Goal: Check status: Check status

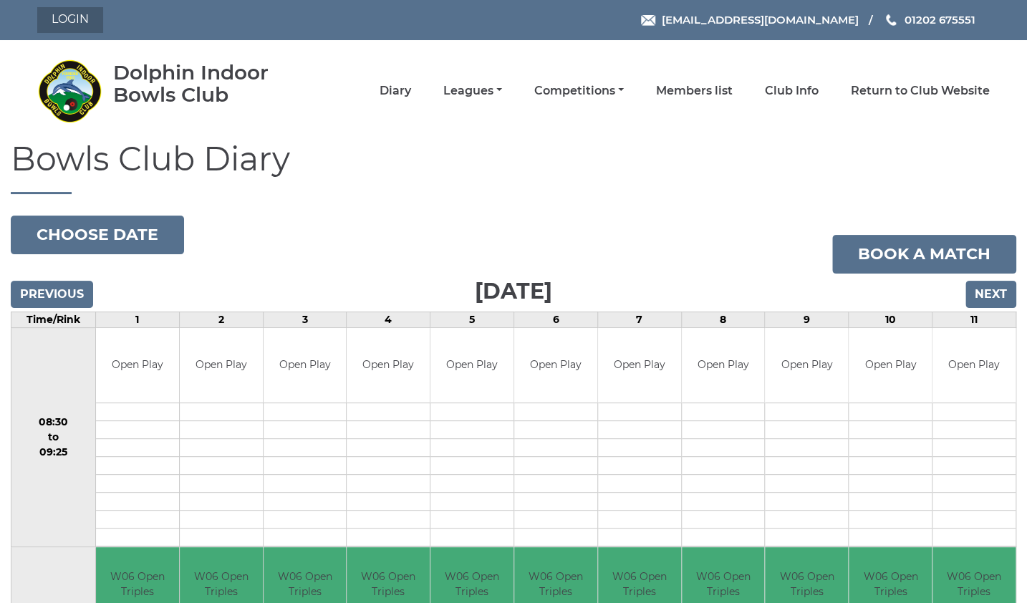
click at [81, 18] on link "Login" at bounding box center [70, 20] width 66 height 26
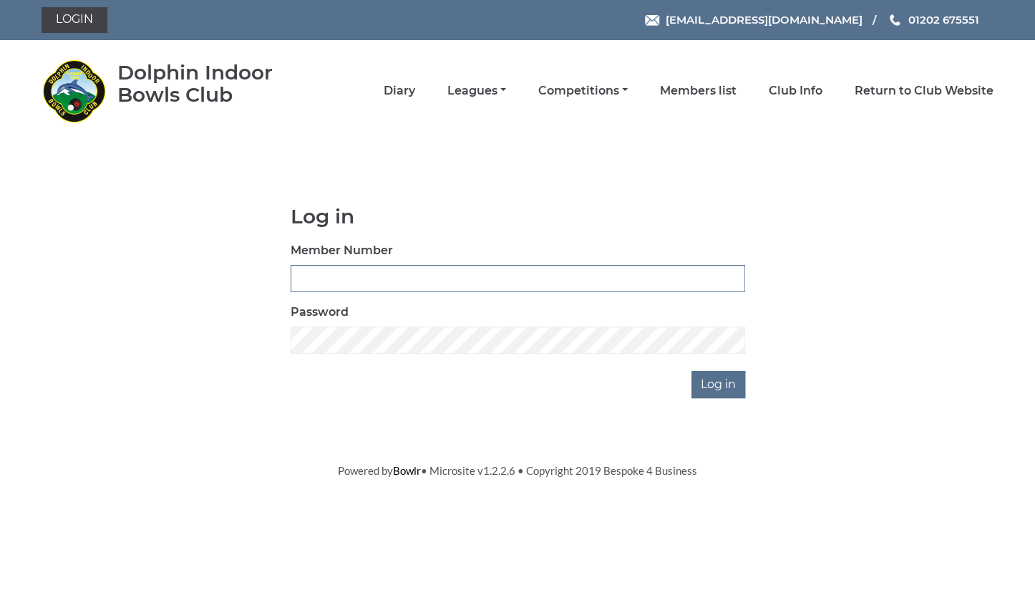
type input "3734"
click at [716, 381] on input "Log in" at bounding box center [719, 384] width 54 height 27
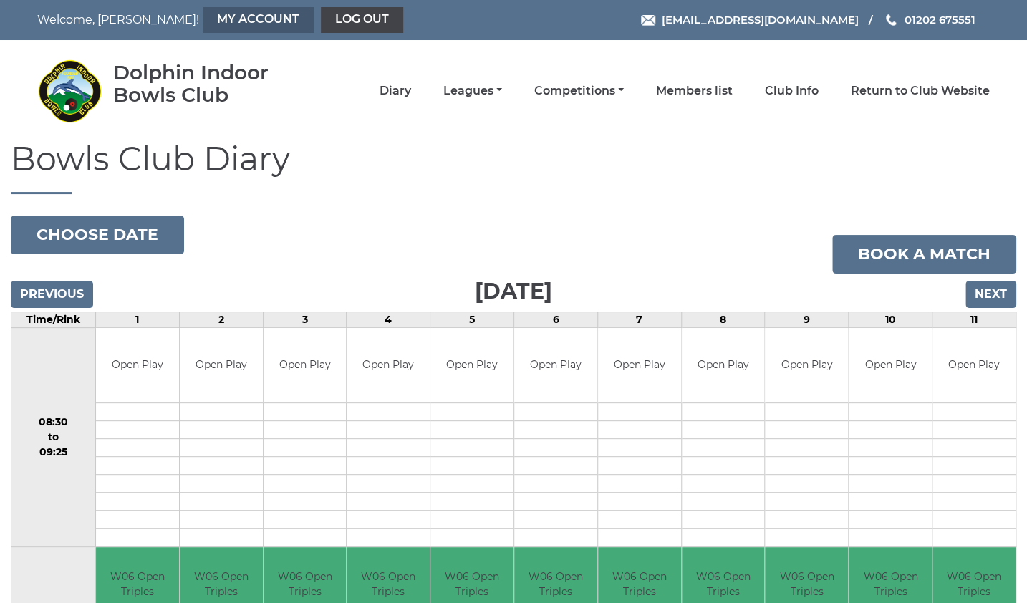
click at [203, 21] on link "My Account" at bounding box center [258, 20] width 111 height 26
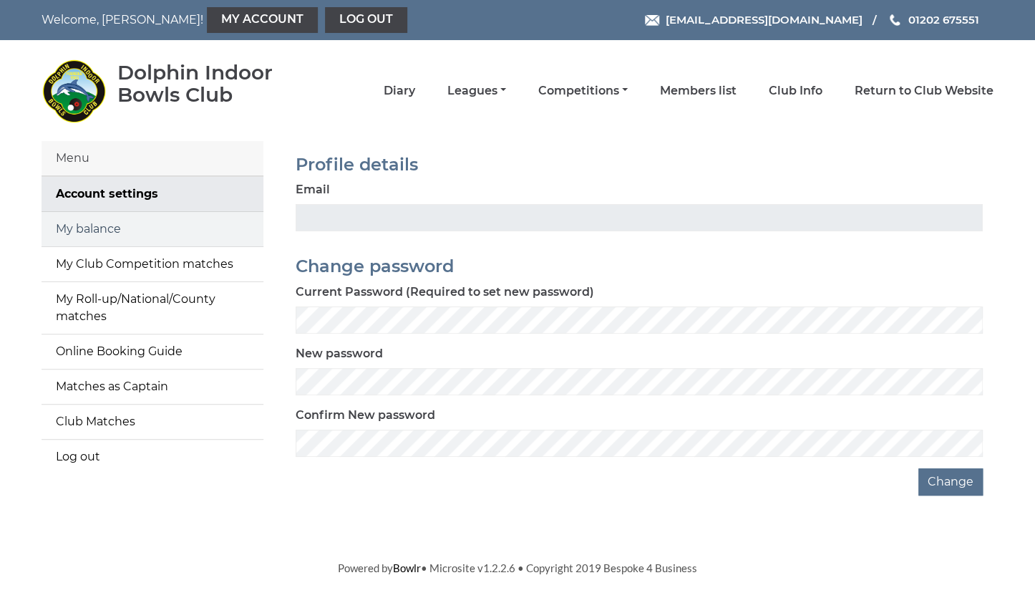
click at [103, 229] on link "My balance" at bounding box center [153, 229] width 222 height 34
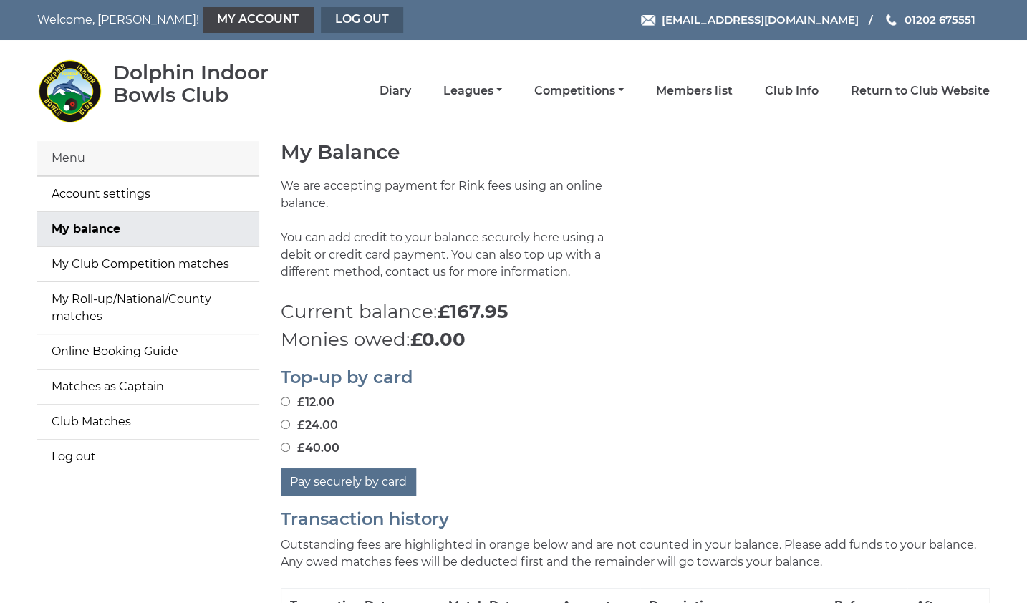
click at [321, 24] on link "Log out" at bounding box center [362, 20] width 82 height 26
